Goal: Check status: Check status

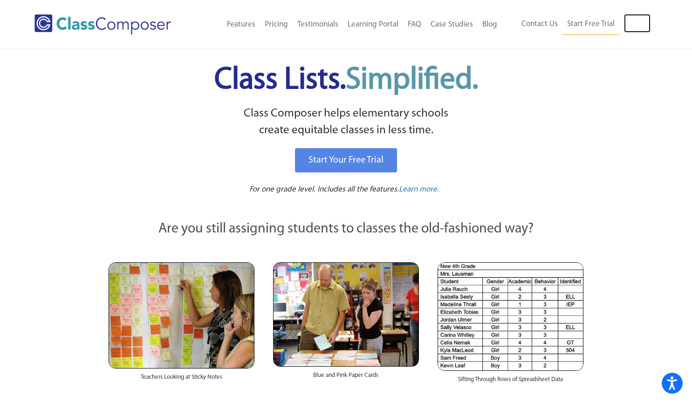
click at [641, 25] on link "Log In" at bounding box center [637, 23] width 27 height 19
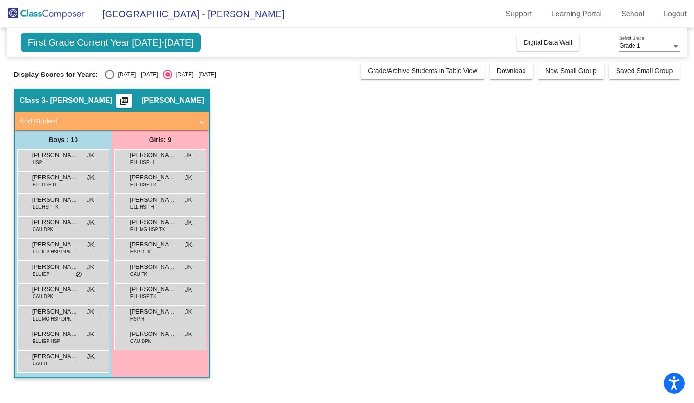
click at [59, 339] on span "ELL IEP HSP" at bounding box center [46, 341] width 27 height 7
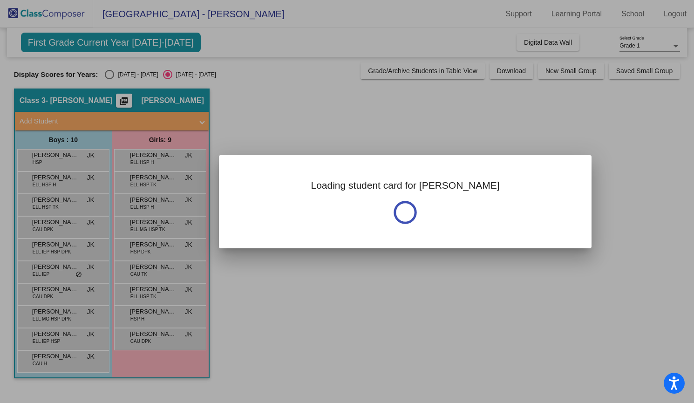
click at [59, 339] on div at bounding box center [347, 201] width 694 height 403
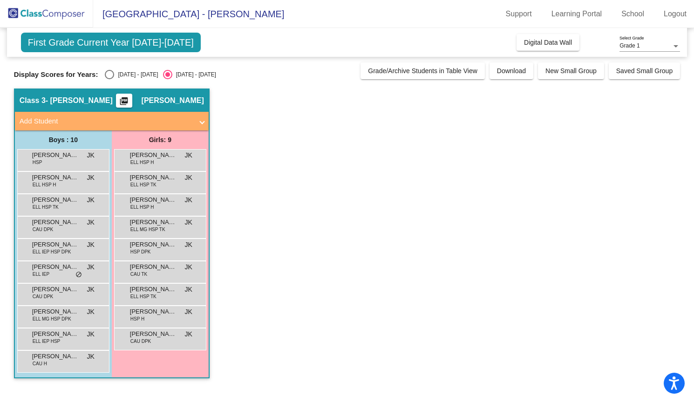
click at [59, 339] on span "ELL IEP HSP" at bounding box center [46, 341] width 27 height 7
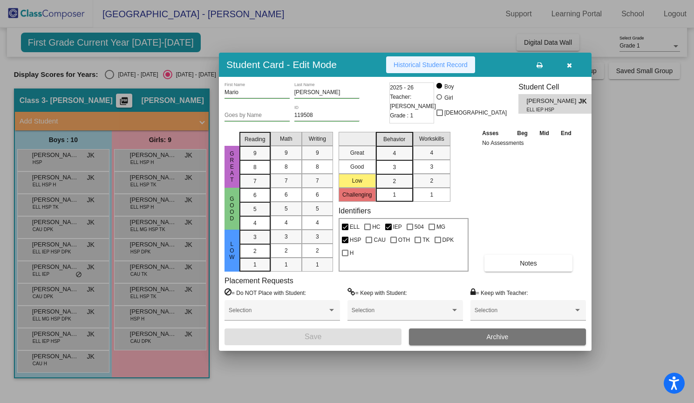
click at [409, 60] on button "Historical Student Record" at bounding box center [430, 64] width 89 height 17
click at [65, 312] on div at bounding box center [347, 201] width 694 height 403
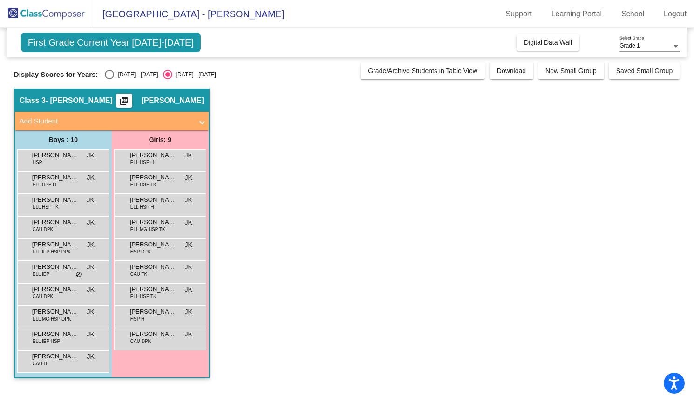
click at [65, 312] on span "Luis Moreno Espinoza" at bounding box center [55, 311] width 47 height 9
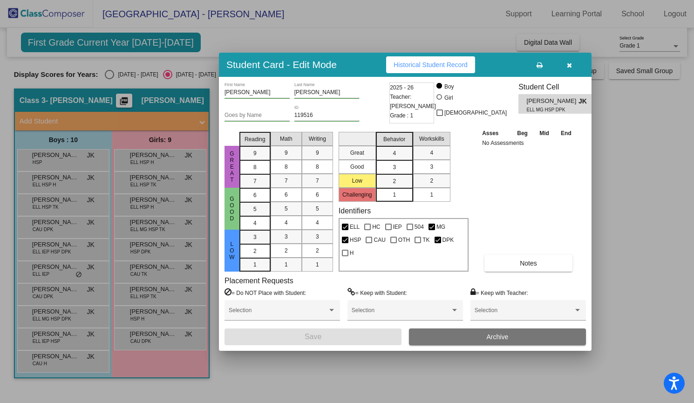
click at [417, 63] on span "Historical Student Record" at bounding box center [431, 64] width 74 height 7
click at [58, 248] on div at bounding box center [347, 201] width 694 height 403
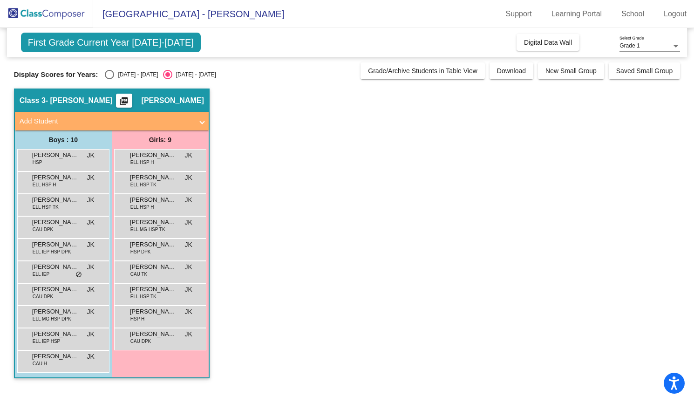
click at [58, 248] on span "ELL IEP HSP DPK" at bounding box center [52, 251] width 39 height 7
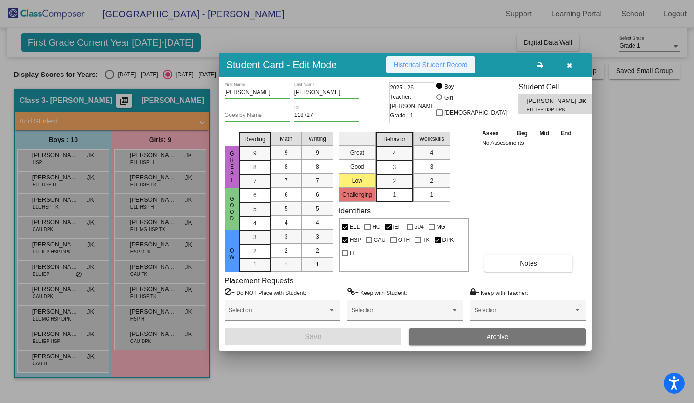
click at [423, 61] on span "Historical Student Record" at bounding box center [431, 64] width 74 height 7
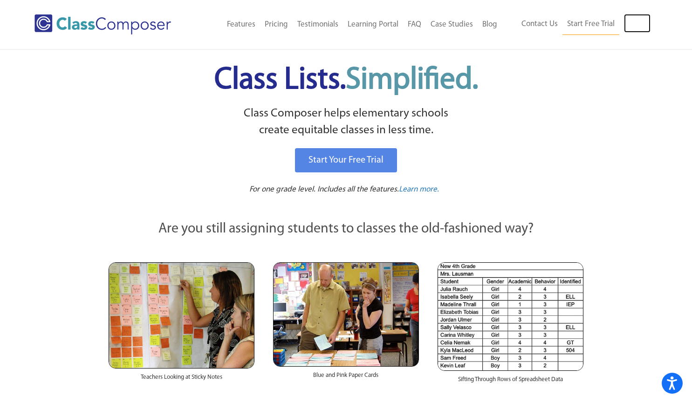
click at [642, 20] on link "Log In" at bounding box center [637, 23] width 27 height 19
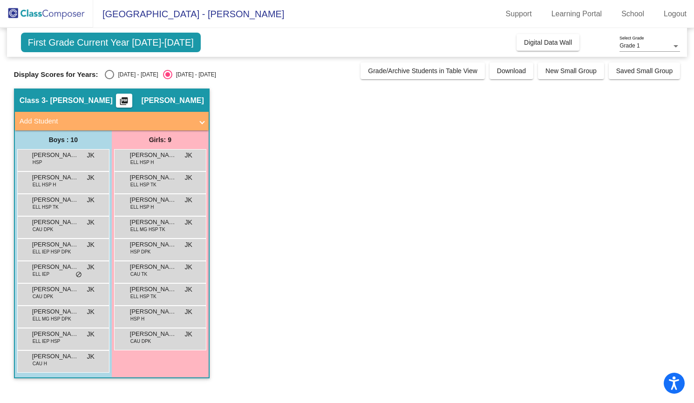
click at [172, 335] on span "[PERSON_NAME]" at bounding box center [153, 333] width 47 height 9
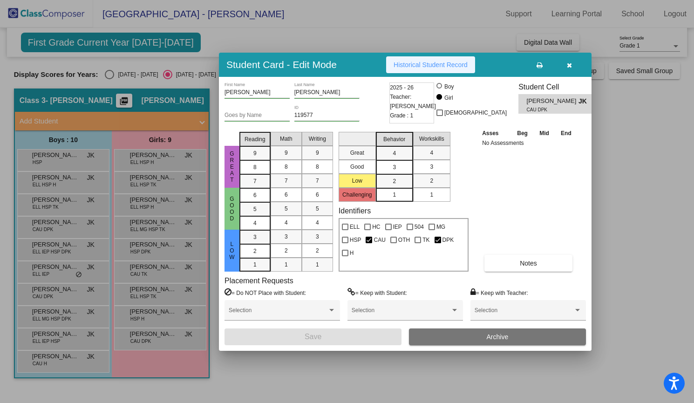
click at [435, 68] on span "Historical Student Record" at bounding box center [431, 64] width 74 height 7
